Goal: Find specific page/section: Find specific page/section

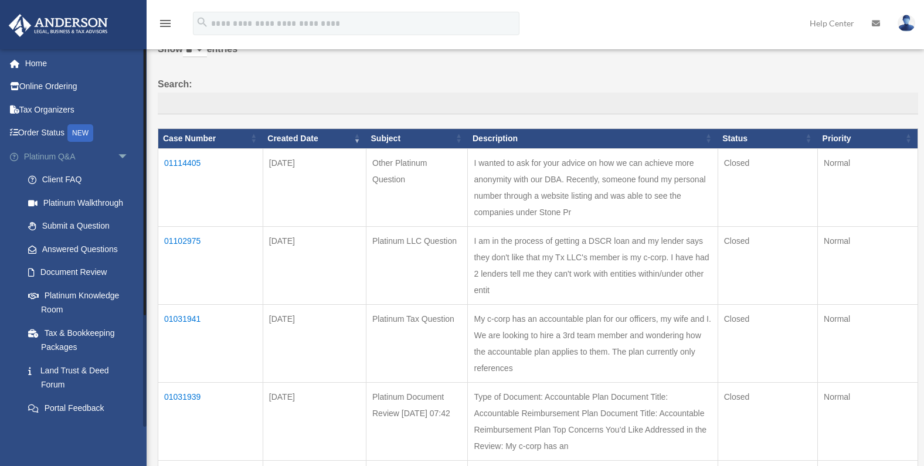
scroll to position [65, 0]
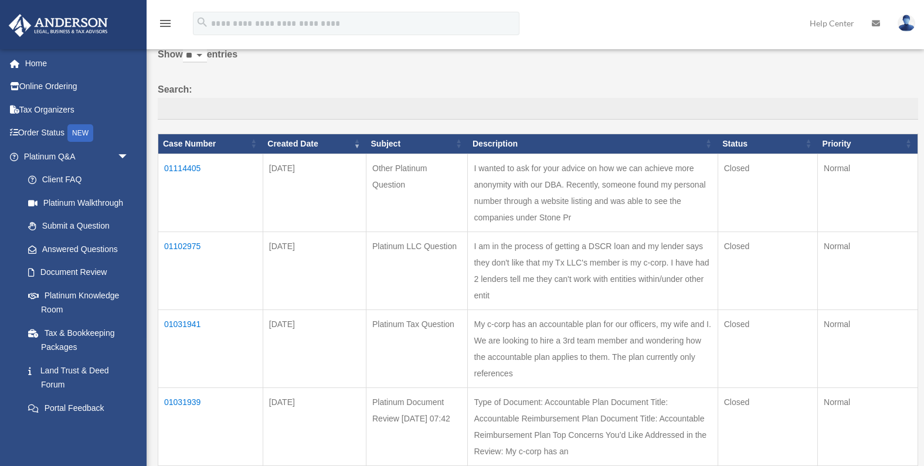
scroll to position [65, 0]
click at [99, 151] on link "Platinum Q&A arrow_drop_down" at bounding box center [77, 156] width 138 height 23
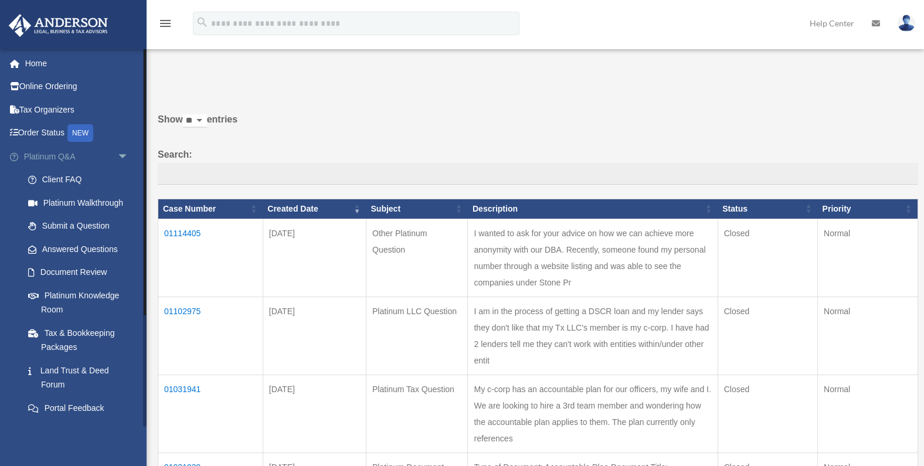
click at [125, 159] on span "arrow_drop_down" at bounding box center [128, 157] width 23 height 24
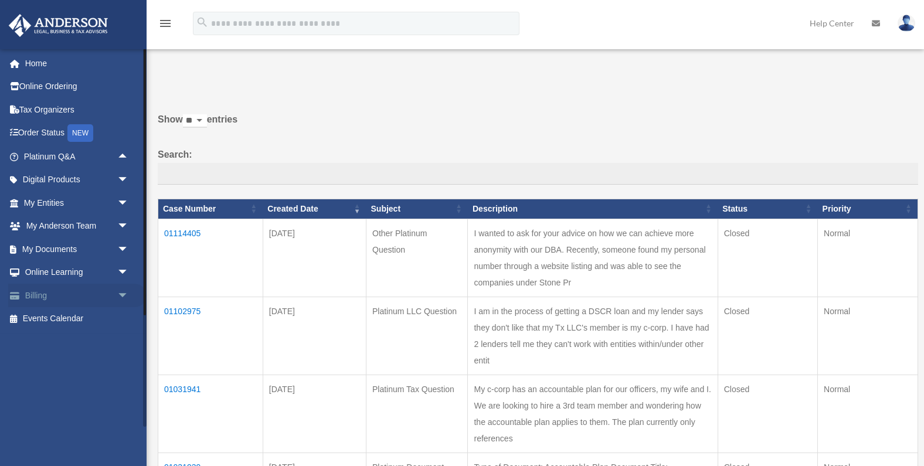
click at [123, 294] on span "arrow_drop_down" at bounding box center [128, 296] width 23 height 24
click at [80, 319] on link "$ Open Invoices" at bounding box center [81, 319] width 130 height 24
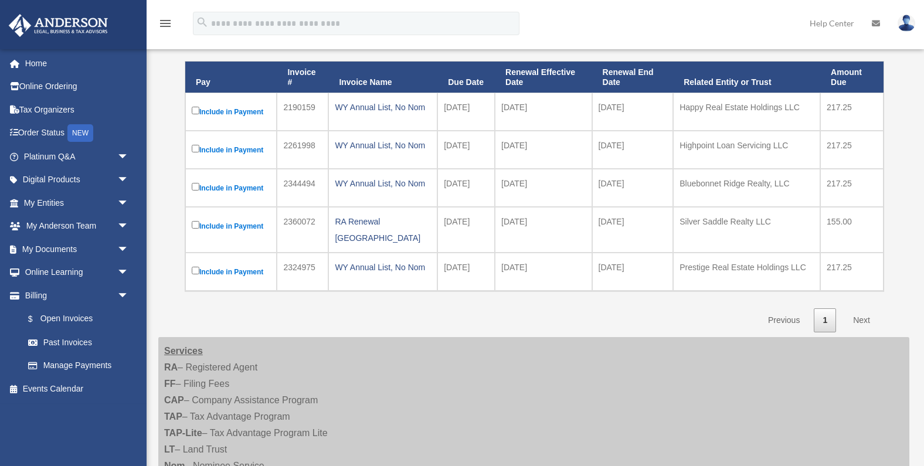
scroll to position [154, 0]
